Goal: Information Seeking & Learning: Learn about a topic

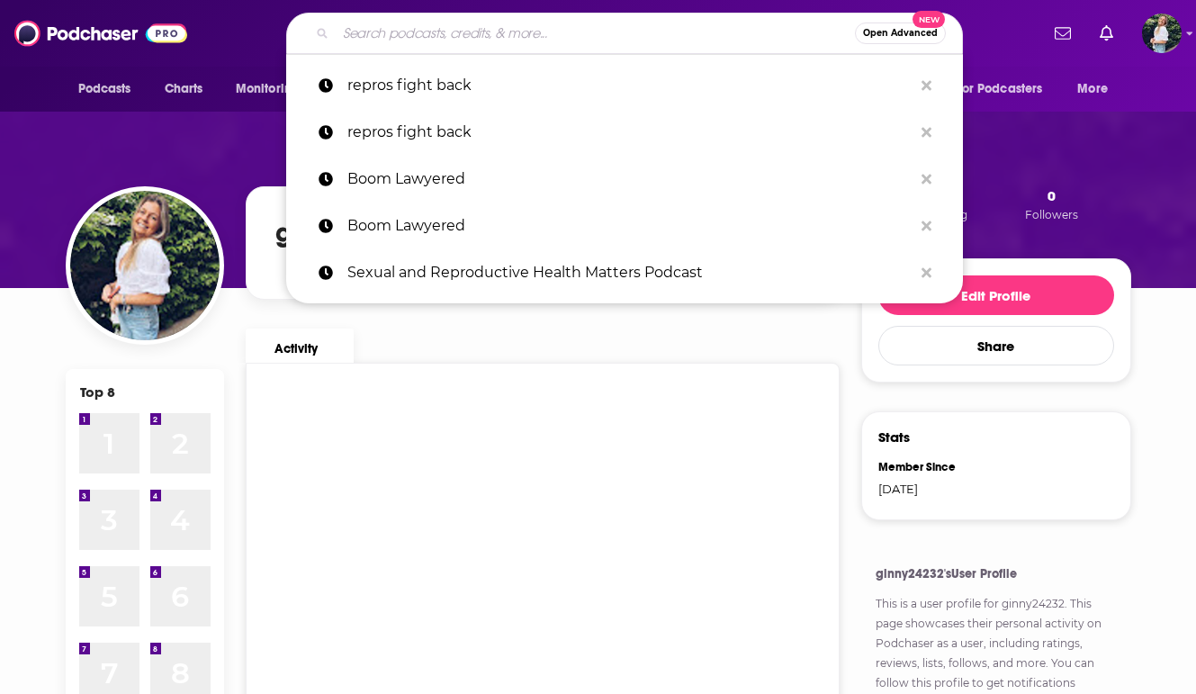
click at [611, 40] on input "Search podcasts, credits, & more..." at bounding box center [595, 33] width 519 height 29
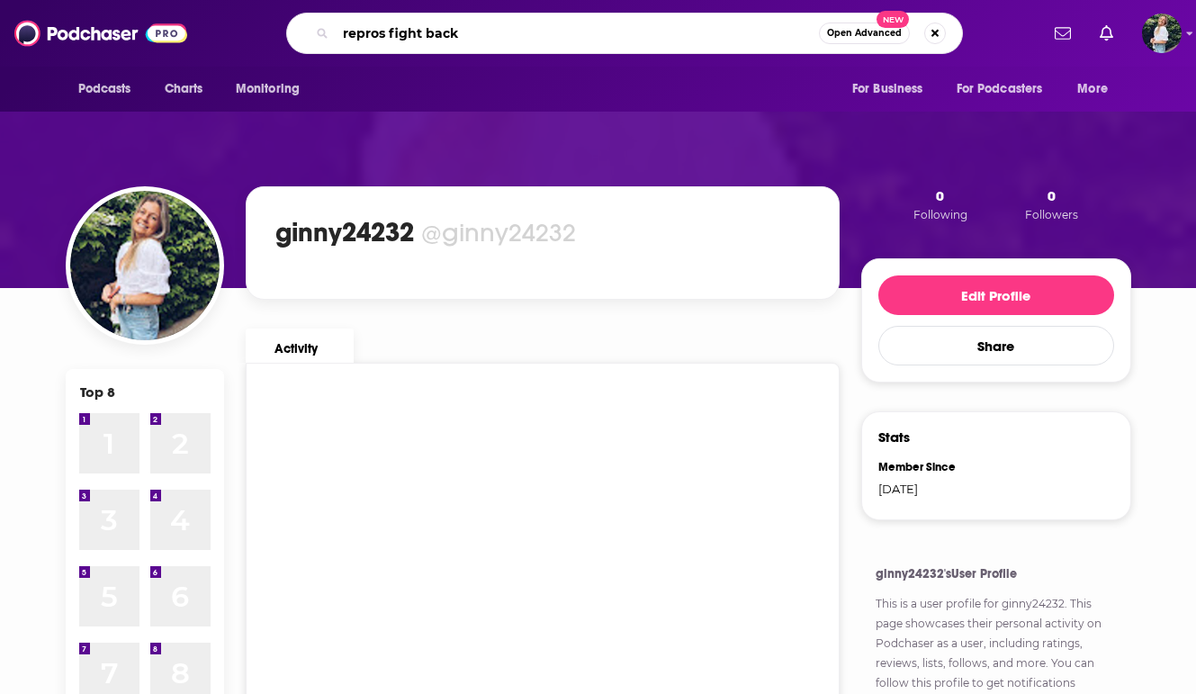
type input "repros fight back"
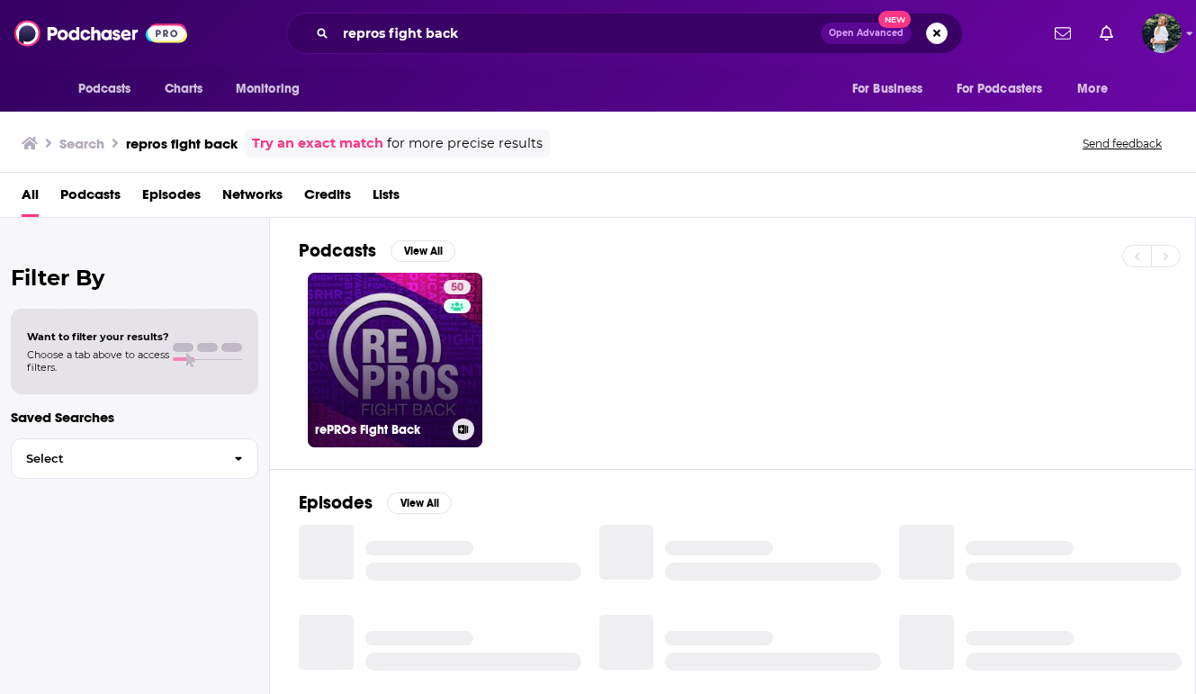
click at [381, 344] on link "50 rePROs Fight Back" at bounding box center [395, 360] width 175 height 175
